Goal: Task Accomplishment & Management: Complete application form

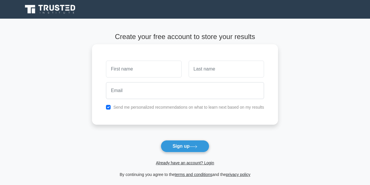
type input "g"
type input "Gloria."
click at [192, 69] on input "text" at bounding box center [226, 69] width 75 height 17
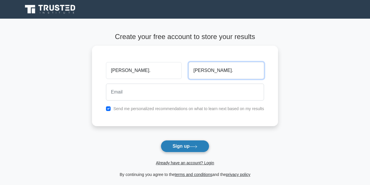
type input "Riner."
click at [187, 147] on button "Sign up" at bounding box center [185, 146] width 49 height 12
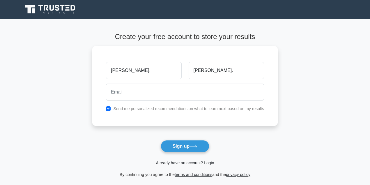
click at [172, 163] on link "Already have an account? Login" at bounding box center [185, 162] width 58 height 5
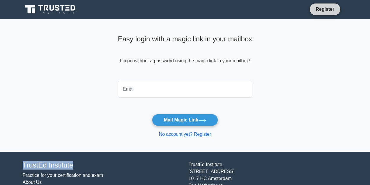
click at [327, 6] on link "Register" at bounding box center [325, 9] width 26 height 7
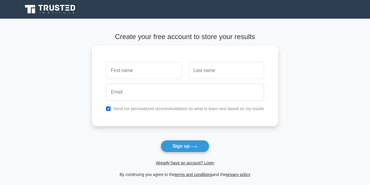
click at [327, 6] on div "Register" at bounding box center [185, 9] width 332 height 14
drag, startPoint x: 0, startPoint y: 0, endPoint x: 327, endPoint y: 6, distance: 326.7
click at [327, 6] on div "Register" at bounding box center [185, 9] width 332 height 14
